Goal: Communication & Community: Answer question/provide support

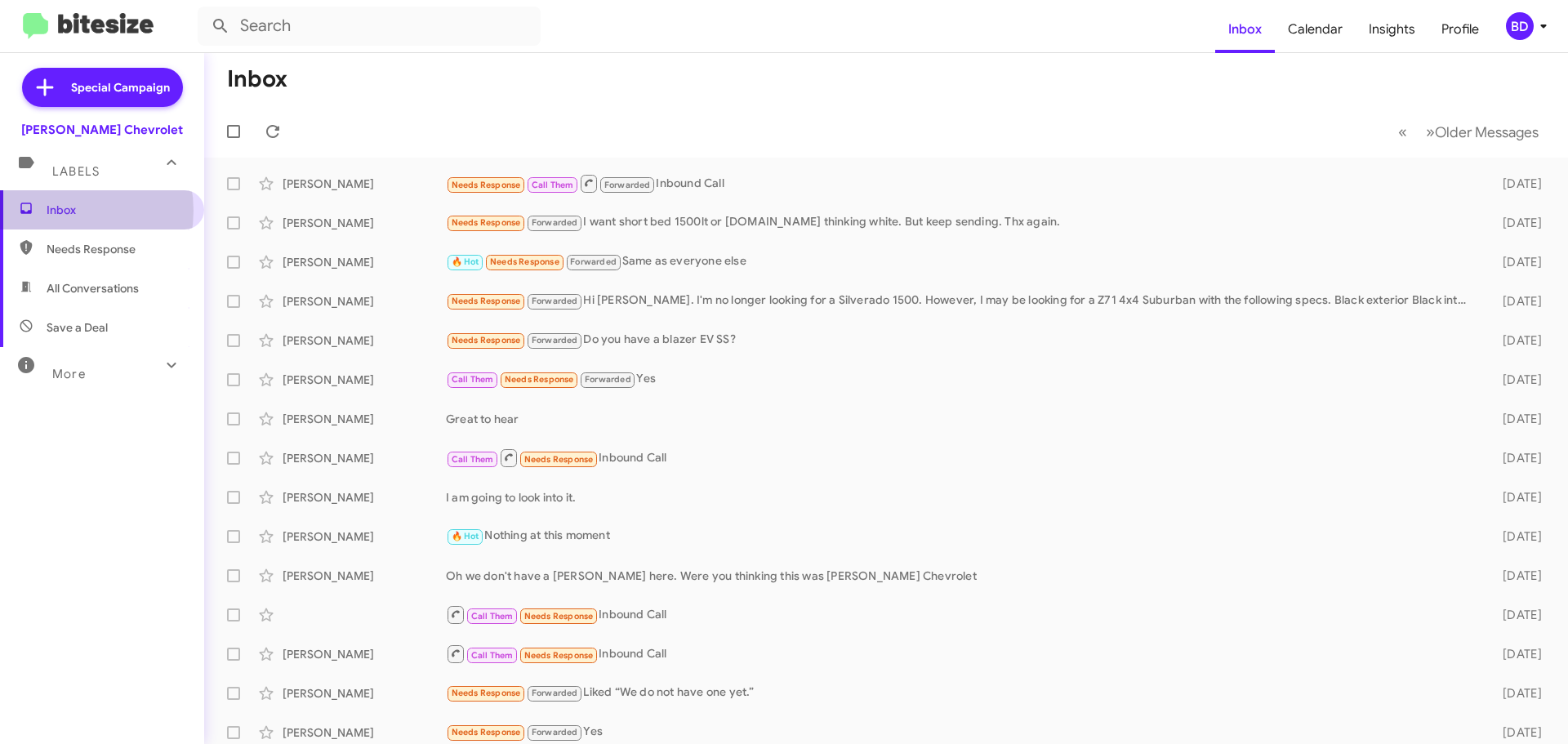
click at [59, 211] on span "Inbox" at bounding box center [116, 209] width 139 height 17
click at [102, 289] on span "All Conversations" at bounding box center [93, 288] width 92 height 17
type input "in:all-conversations"
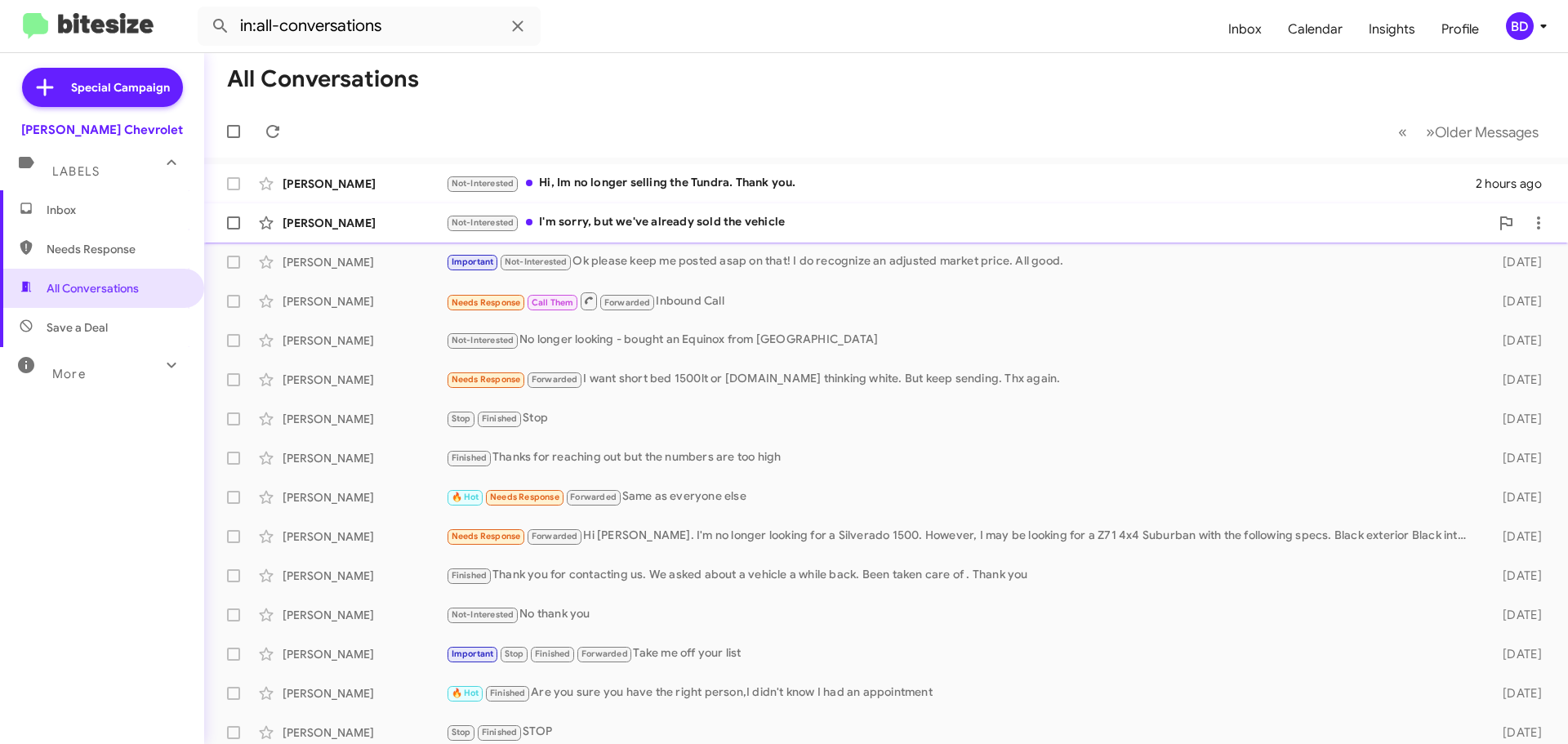
click at [708, 222] on div "Not-Interested I'm sorry, but we've already sold the vehicle" at bounding box center [967, 222] width 1043 height 19
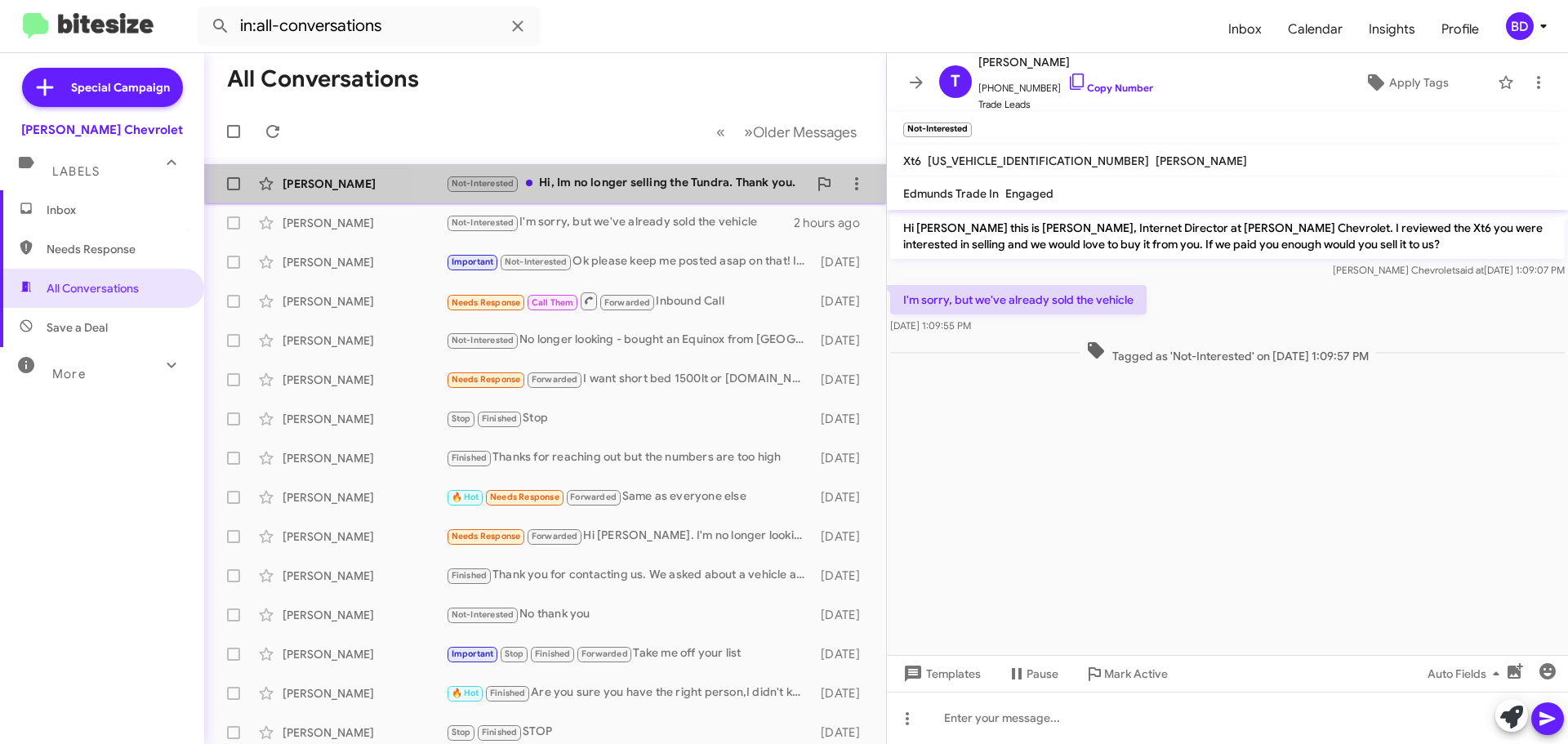
click at [657, 186] on div "Not-Interested Hi, Im no longer selling the Tundra. Thank you." at bounding box center [626, 183] width 361 height 19
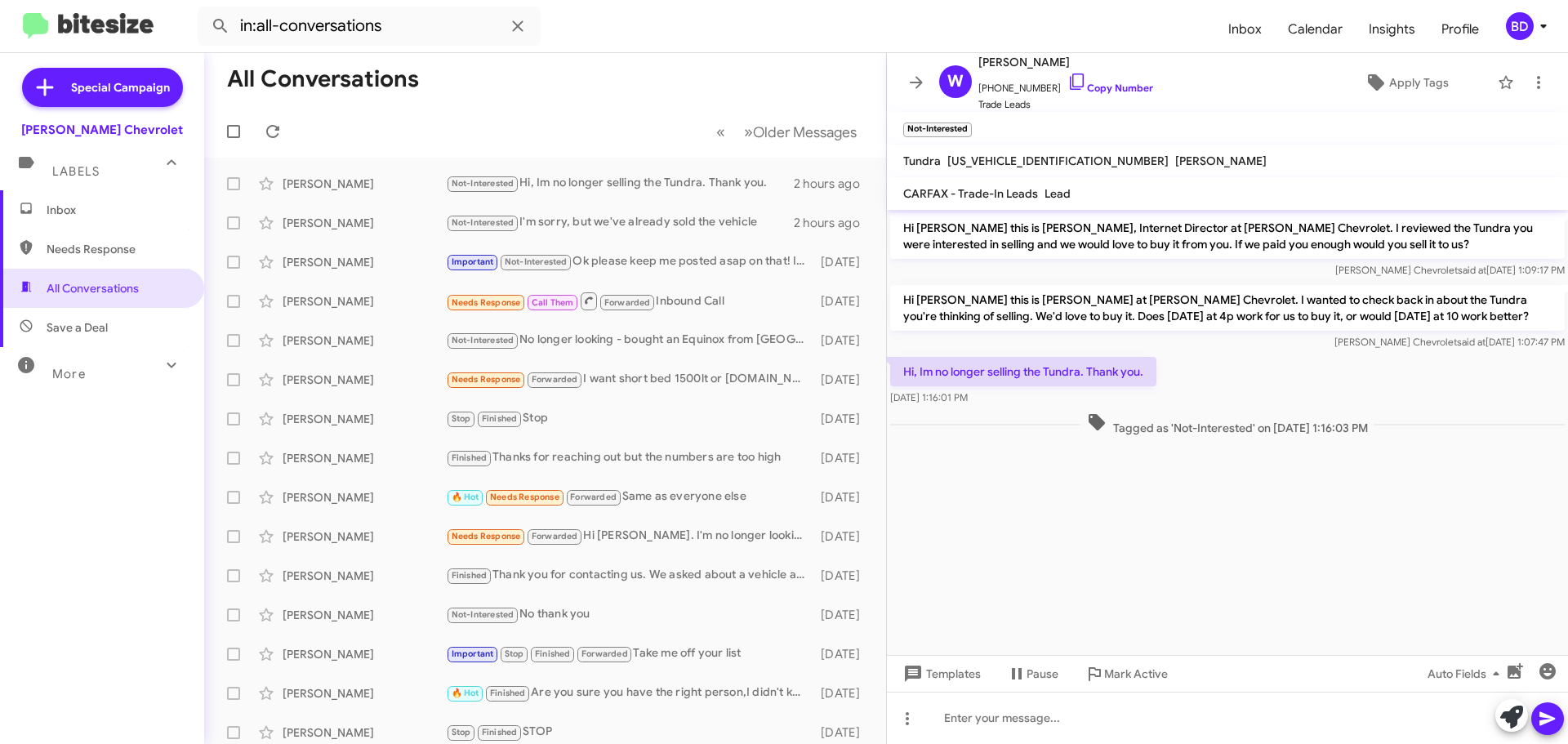
click at [63, 201] on span "Inbox" at bounding box center [102, 210] width 204 height 39
